Goal: Task Accomplishment & Management: Manage account settings

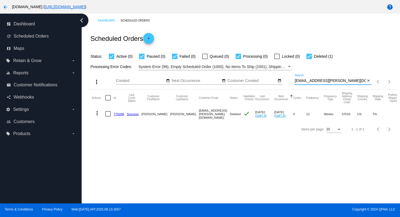
drag, startPoint x: 359, startPoint y: 82, endPoint x: 285, endPoint y: 80, distance: 73.3
click at [285, 80] on div "more_vert Aug Jan Feb Mar [DATE]" at bounding box center [243, 79] width 308 height 19
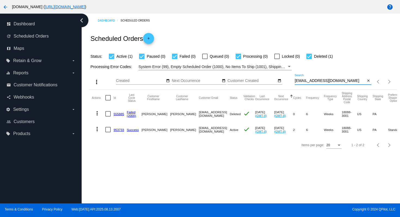
type input "[EMAIL_ADDRESS][DOMAIN_NAME]"
click at [96, 128] on mat-icon "more_vert" at bounding box center [97, 129] width 7 height 7
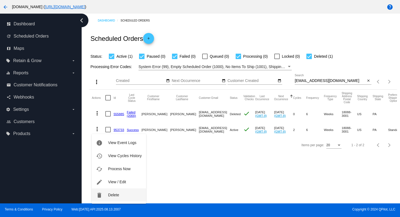
click at [108, 193] on span "Delete" at bounding box center [113, 195] width 11 height 4
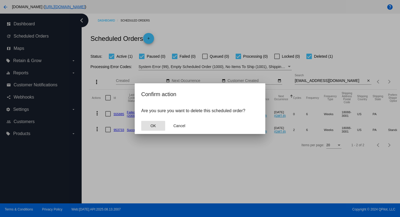
click at [155, 126] on span "OK" at bounding box center [153, 126] width 5 height 4
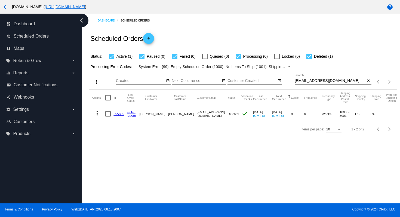
click at [3, 8] on mat-icon "arrow_back" at bounding box center [5, 7] width 7 height 7
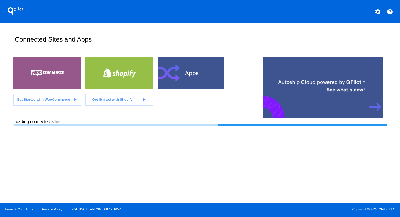
click at [379, 12] on mat-icon "settings" at bounding box center [378, 11] width 7 height 7
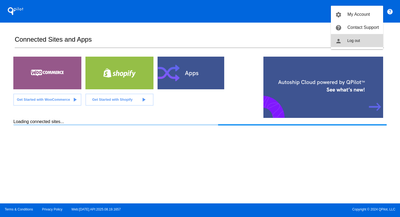
click at [349, 41] on span "Log out" at bounding box center [353, 40] width 13 height 4
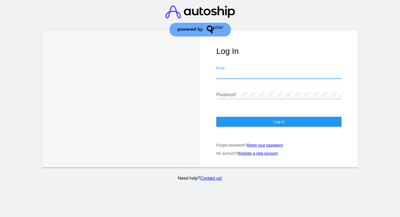
click at [251, 76] on input "Email" at bounding box center [278, 74] width 125 height 5
type input "[PERSON_NAME][EMAIL_ADDRESS][DOMAIN_NAME]"
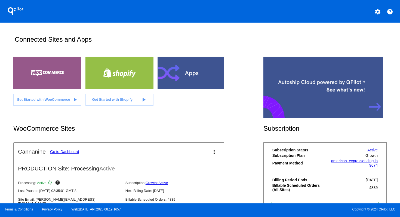
click at [60, 152] on link "Go to Dashboard" at bounding box center [64, 151] width 29 height 4
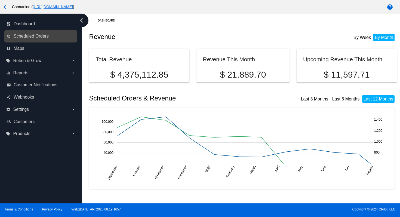
click at [36, 39] on link "update Scheduled Orders" at bounding box center [41, 36] width 69 height 9
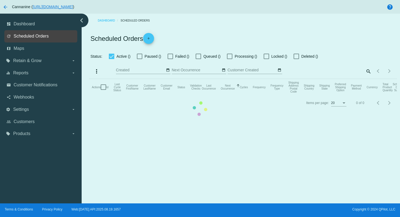
checkbox input "true"
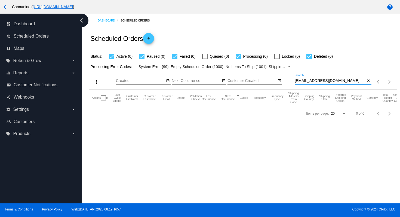
drag, startPoint x: 338, startPoint y: 80, endPoint x: 263, endPoint y: 84, distance: 75.3
click at [263, 84] on div "more_vert Aug Jan Feb Mar [DATE]" at bounding box center [243, 79] width 308 height 19
drag, startPoint x: 336, startPoint y: 81, endPoint x: 293, endPoint y: 81, distance: 42.5
click at [293, 81] on div "more_vert Aug Jan Feb Mar [DATE]" at bounding box center [243, 79] width 308 height 19
paste input "There is no need to return the item(s) to us."
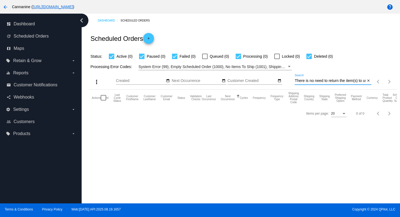
scroll to position [0, 2]
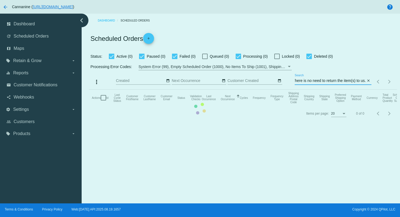
click at [314, 90] on mat-table "Actions Id Last Cycle Status Customer FirstName Customer LastName Customer Emai…" at bounding box center [243, 98] width 308 height 16
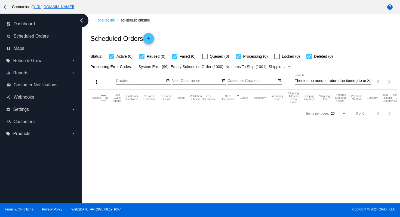
click at [320, 80] on input "There is no need to return the item(s) to us." at bounding box center [330, 81] width 71 height 4
paste input "[EMAIL_ADDRESS][DOMAIN_NAME]"
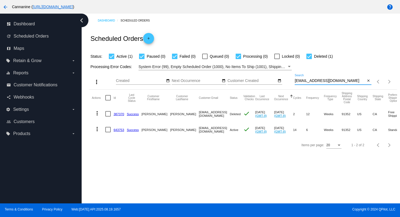
type input "[EMAIL_ADDRESS][DOMAIN_NAME]"
click at [98, 130] on mat-icon "more_vert" at bounding box center [97, 129] width 7 height 7
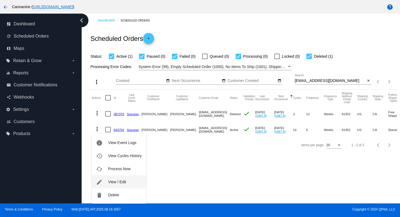
click at [110, 181] on span "View / Edit" at bounding box center [117, 182] width 18 height 4
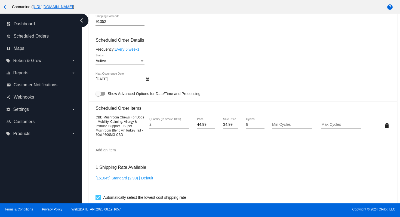
scroll to position [311, 0]
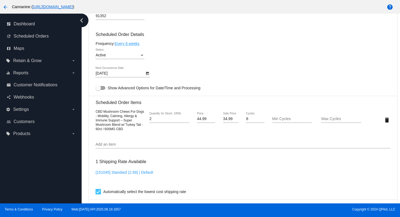
click at [133, 46] on link "Every 6 weeks" at bounding box center [127, 43] width 25 height 4
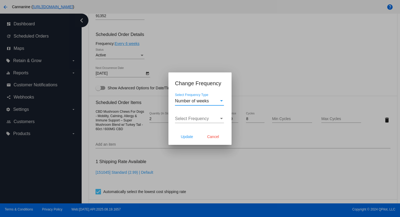
click at [192, 102] on span "Number of weeks" at bounding box center [192, 101] width 34 height 5
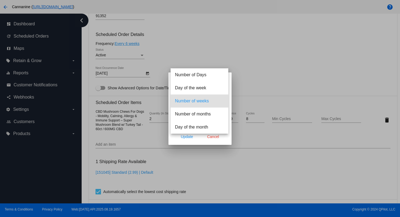
click at [268, 82] on div at bounding box center [200, 108] width 400 height 217
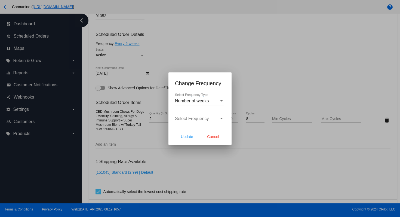
click at [204, 122] on div "Select Frequency Select Frequency" at bounding box center [199, 117] width 49 height 12
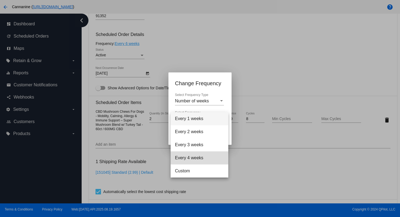
click at [193, 157] on span "Every 4 weeks" at bounding box center [199, 157] width 49 height 13
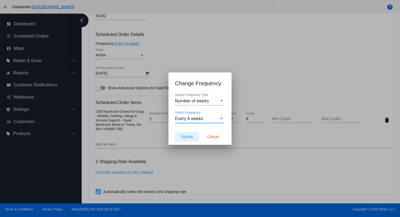
click at [187, 139] on button "Update" at bounding box center [187, 137] width 24 height 10
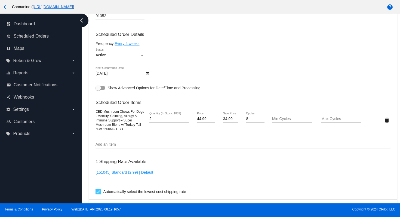
type input "[DATE]"
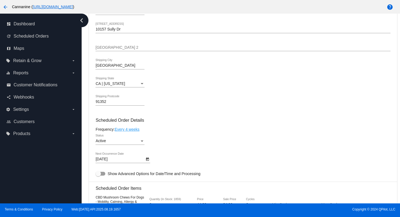
scroll to position [497, 0]
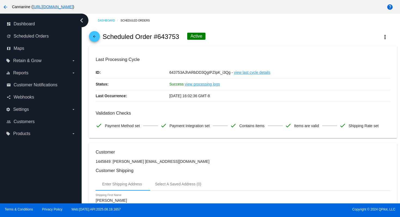
scroll to position [0, 0]
click at [94, 38] on mat-icon "arrow_back" at bounding box center [94, 38] width 7 height 7
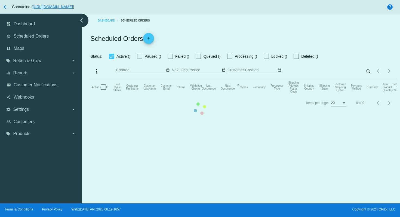
checkbox input "true"
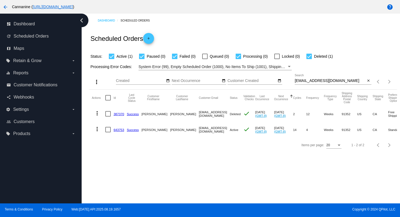
drag, startPoint x: 266, startPoint y: 126, endPoint x: 273, endPoint y: 130, distance: 7.4
click at [273, 130] on mat-row "more_vert 643753 Success [PERSON_NAME] [EMAIL_ADDRESS][DOMAIN_NAME] Active chec…" at bounding box center [287, 130] width 390 height 16
copy mat-row "(GMT-8) [DATE]"
